Goal: Task Accomplishment & Management: Manage account settings

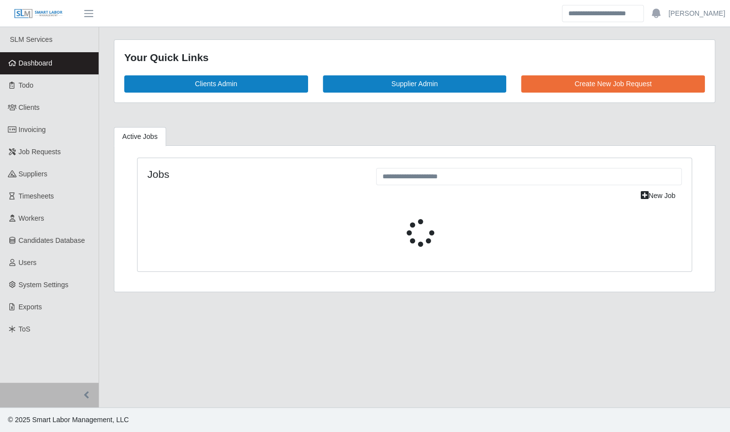
select select "****"
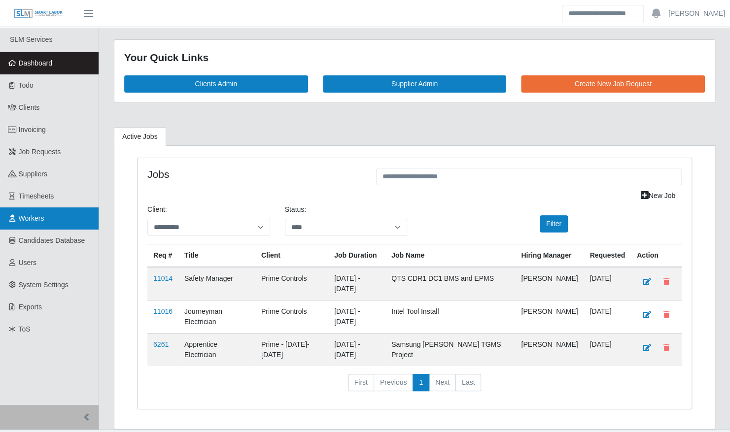
click at [25, 215] on span "Workers" at bounding box center [32, 219] width 26 height 8
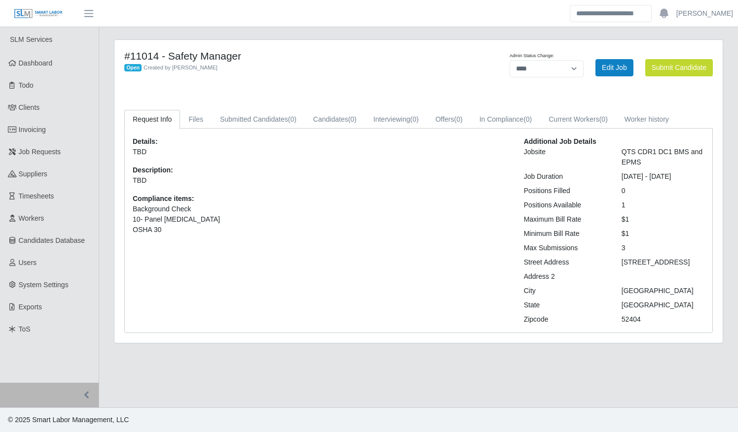
select select "****"
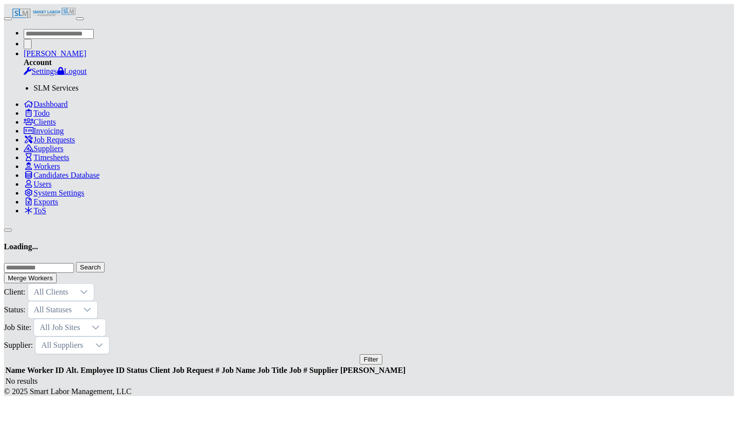
click at [74, 263] on input "text" at bounding box center [39, 268] width 70 height 10
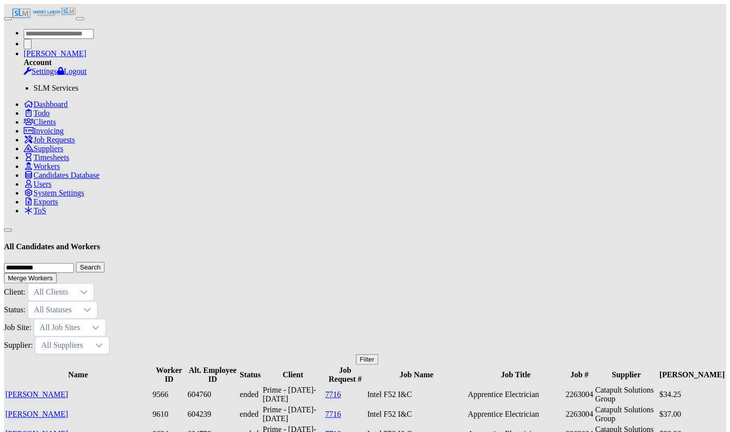
type input "**********"
click at [76, 262] on button "Search" at bounding box center [90, 267] width 29 height 10
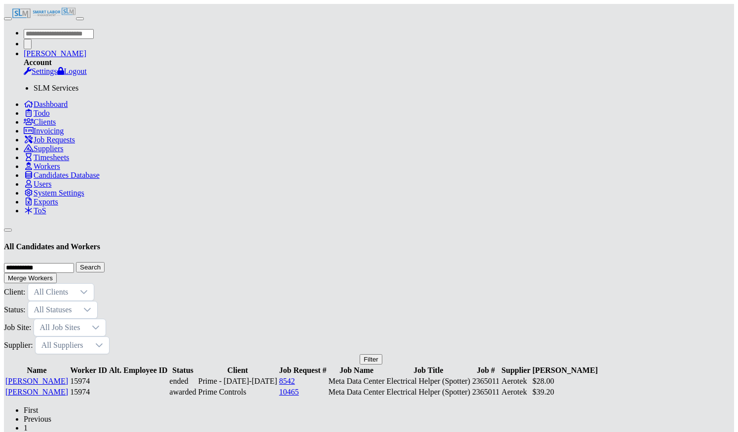
click at [68, 388] on link "Joshua Cruz" at bounding box center [36, 392] width 63 height 8
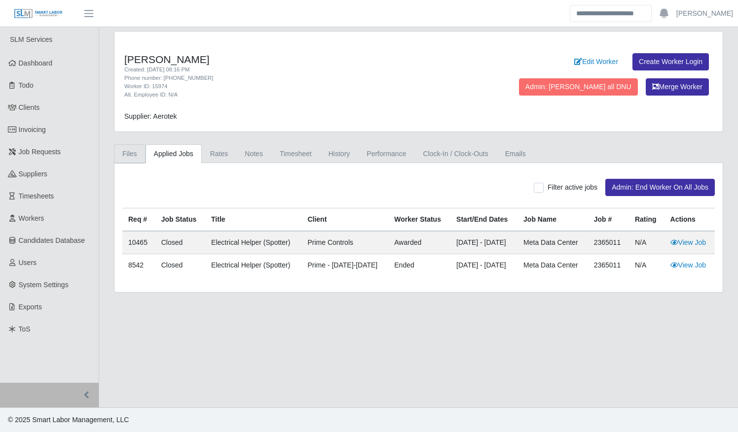
click at [121, 151] on link "Files" at bounding box center [130, 153] width 32 height 19
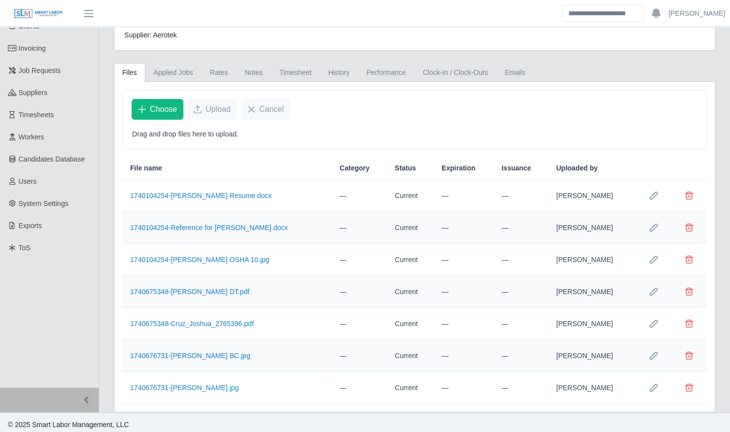
scroll to position [82, 0]
click at [189, 385] on link "1740676731-joshua liscense.jpg" at bounding box center [184, 388] width 108 height 8
click at [178, 384] on link "1740676731-joshua liscense.jpg" at bounding box center [184, 388] width 108 height 8
click at [36, 96] on span "Suppliers" at bounding box center [33, 92] width 29 height 8
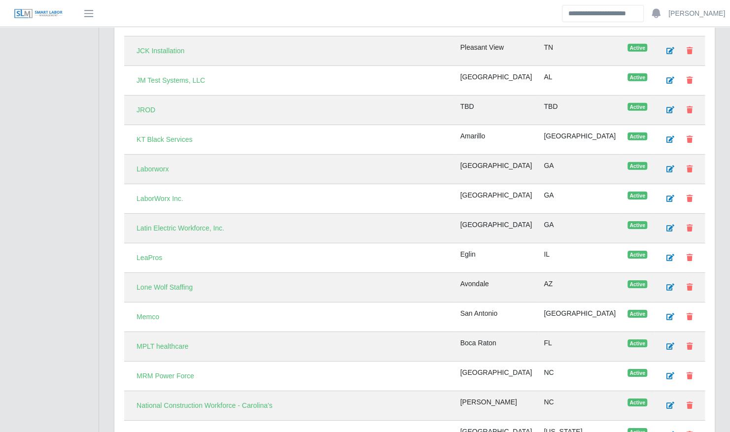
scroll to position [1725, 0]
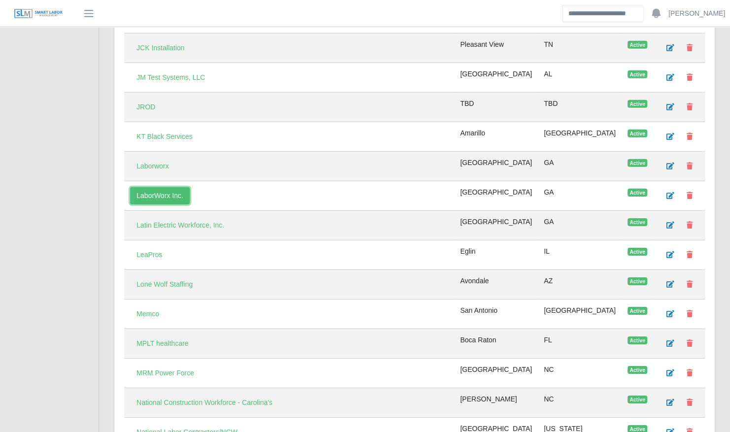
click at [177, 187] on link "LaborWorx Inc." at bounding box center [160, 195] width 60 height 17
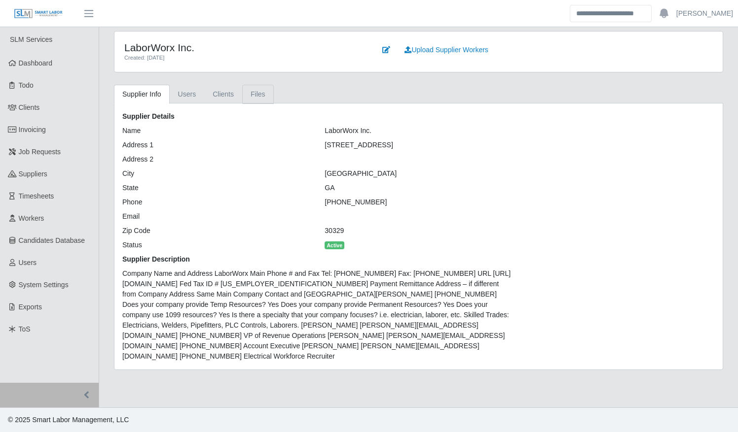
click at [248, 91] on link "Files" at bounding box center [258, 94] width 32 height 19
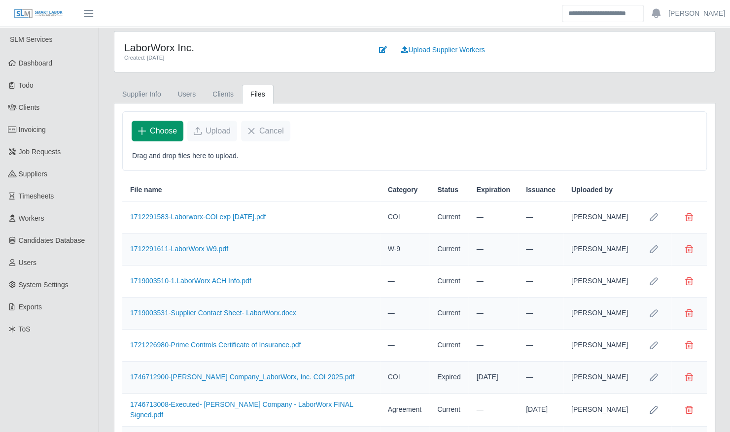
click at [163, 129] on span "Choose" at bounding box center [163, 131] width 27 height 12
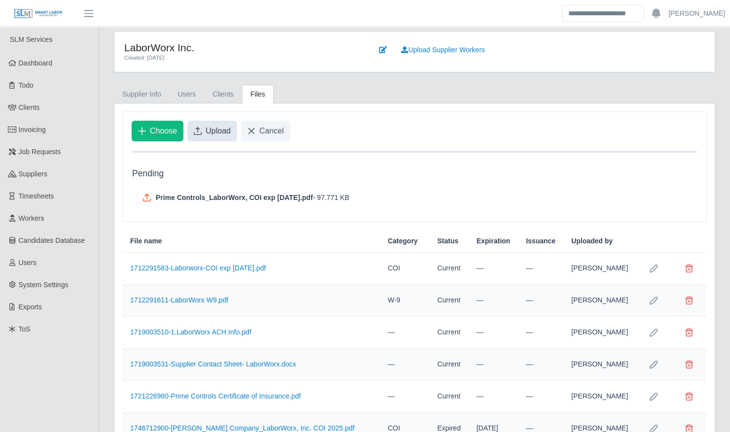
click at [207, 128] on span "Upload" at bounding box center [218, 131] width 25 height 12
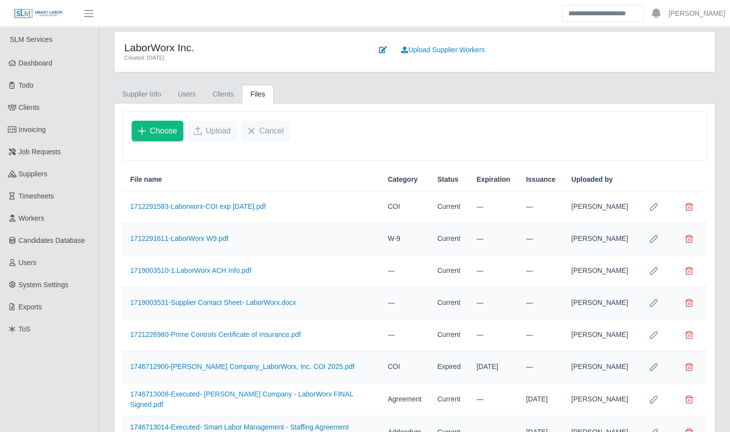
scroll to position [81, 0]
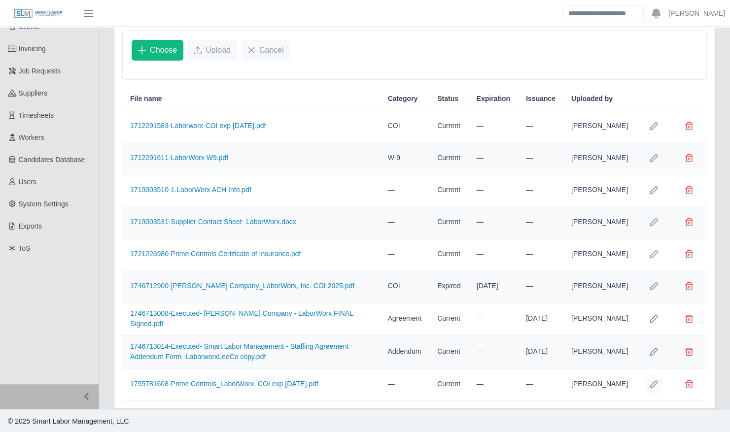
click at [652, 383] on icon "Row Edit" at bounding box center [654, 385] width 8 height 8
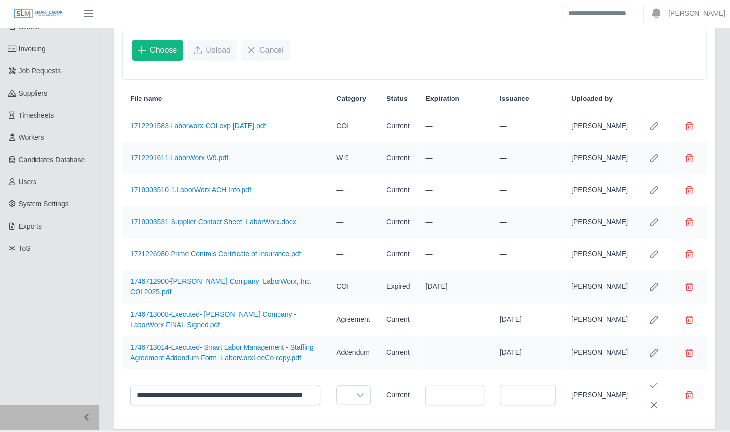
scroll to position [112, 0]
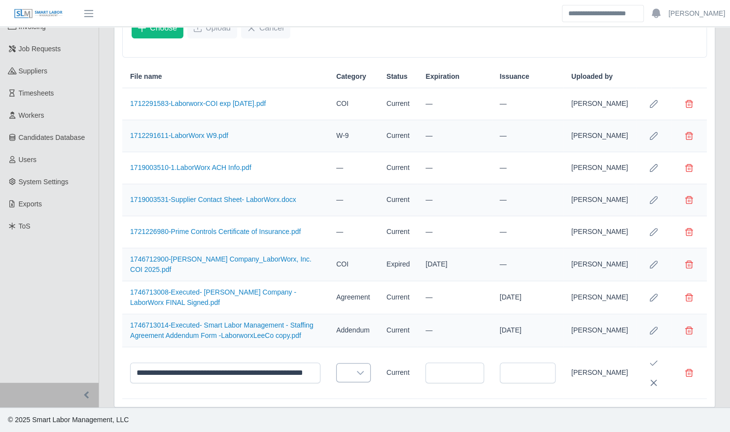
click at [364, 376] on icon at bounding box center [361, 373] width 8 height 8
click at [373, 271] on li "COI" at bounding box center [402, 280] width 111 height 18
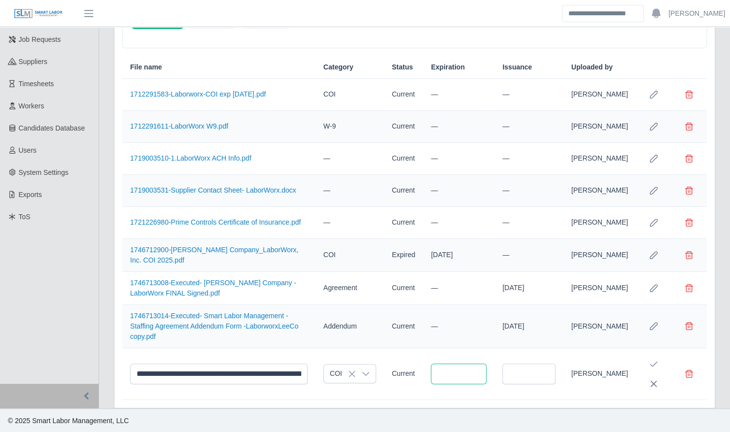
click at [457, 372] on input "text" at bounding box center [459, 374] width 56 height 21
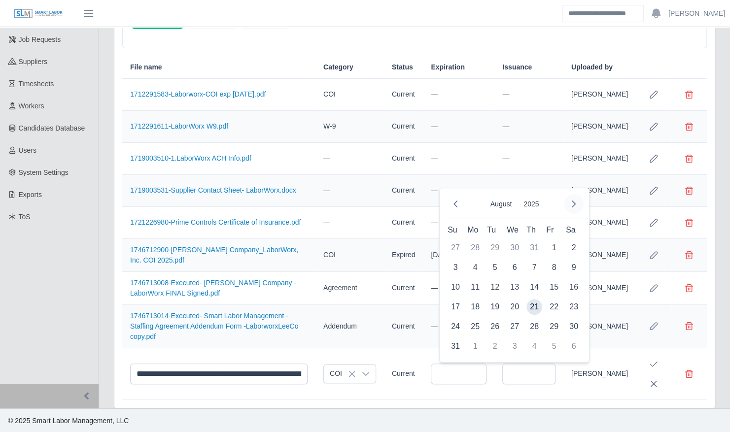
click at [572, 204] on icon "Next Month" at bounding box center [574, 204] width 8 height 8
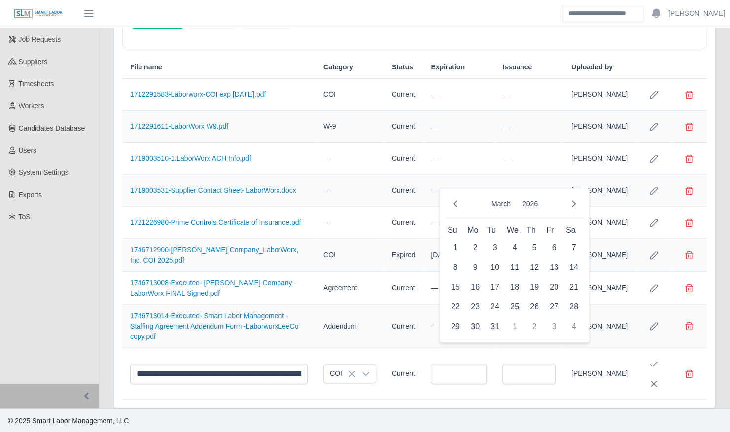
click at [572, 204] on icon "Next Month" at bounding box center [574, 204] width 8 height 8
click at [553, 287] on span "14" at bounding box center [554, 288] width 16 height 16
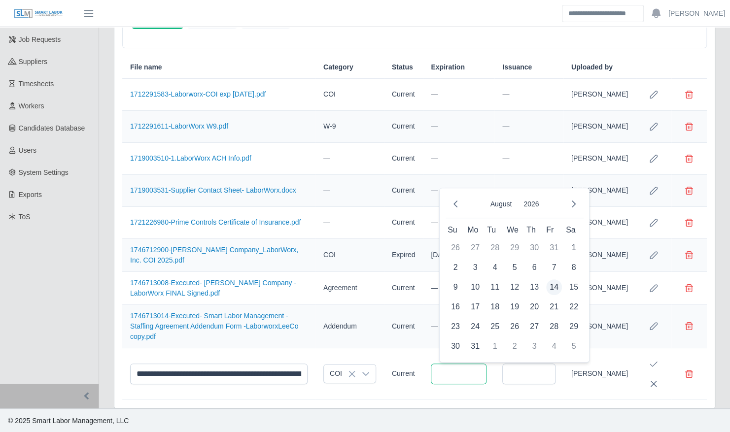
type input "**********"
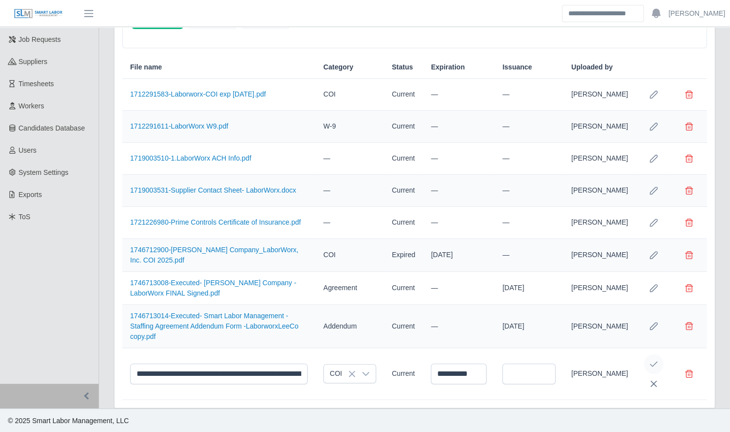
click at [652, 365] on icon "Save Edit" at bounding box center [654, 364] width 8 height 8
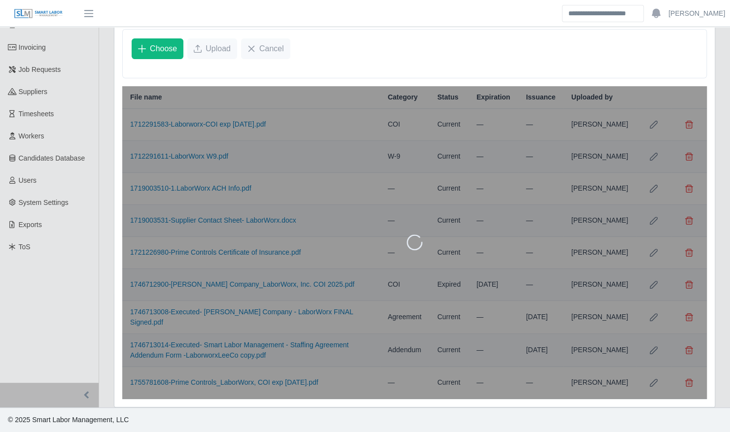
scroll to position [81, 0]
